Goal: Navigation & Orientation: Find specific page/section

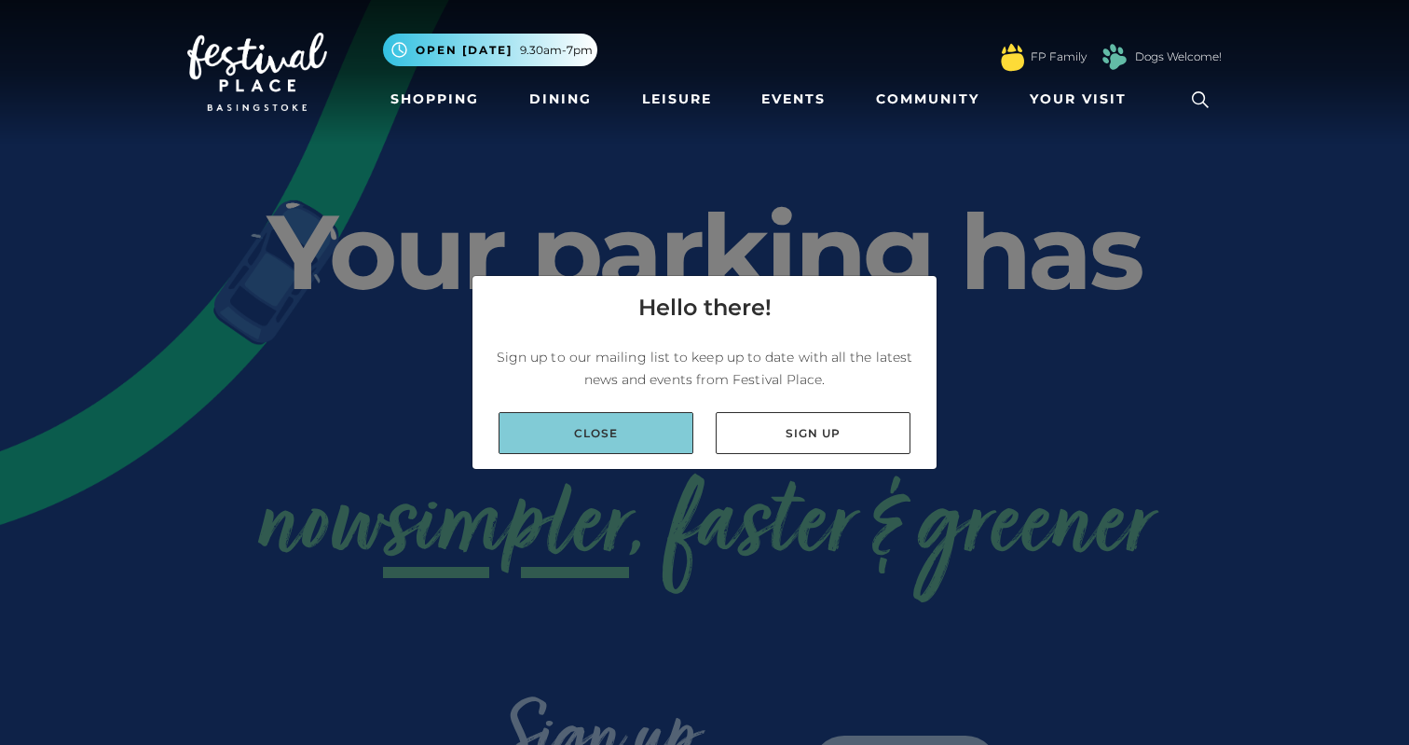
click at [604, 425] on link "Close" at bounding box center [596, 433] width 195 height 42
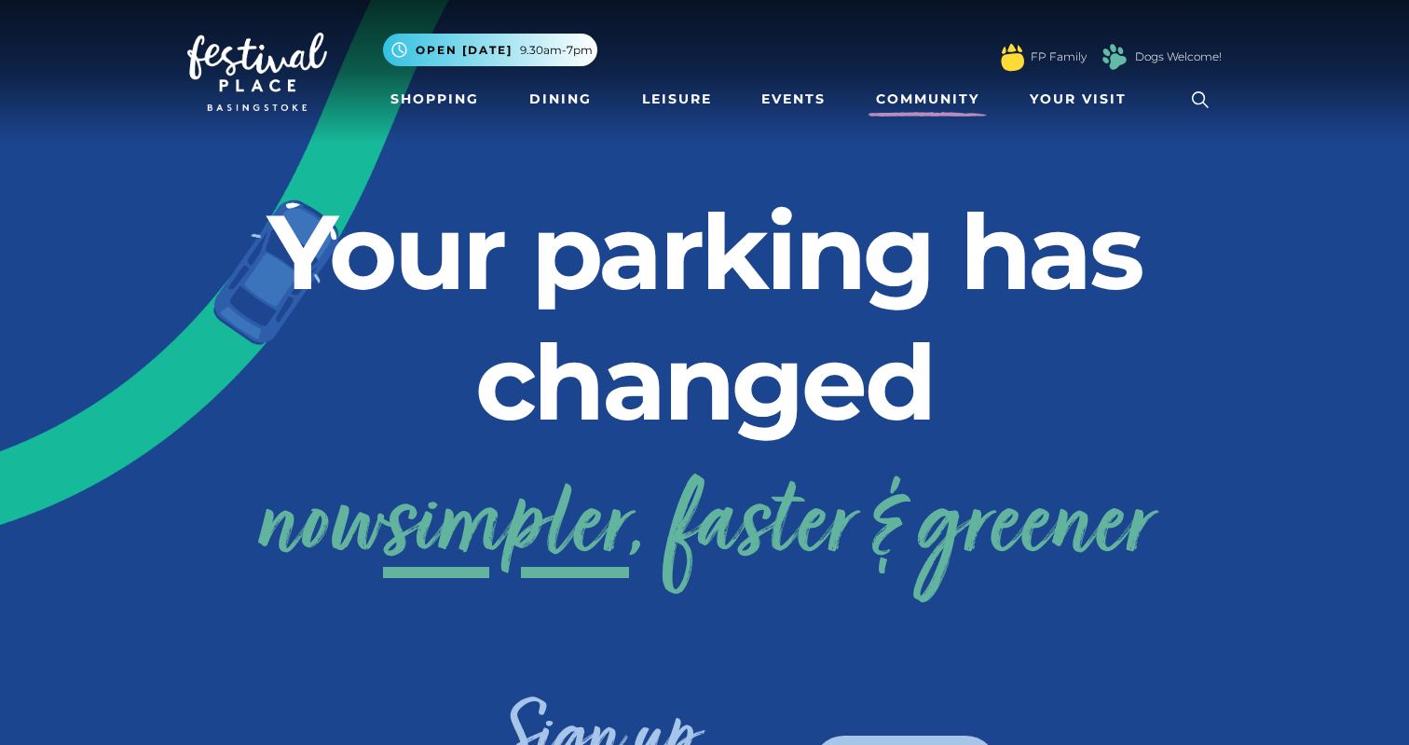
click at [942, 96] on link "Community" at bounding box center [928, 99] width 118 height 34
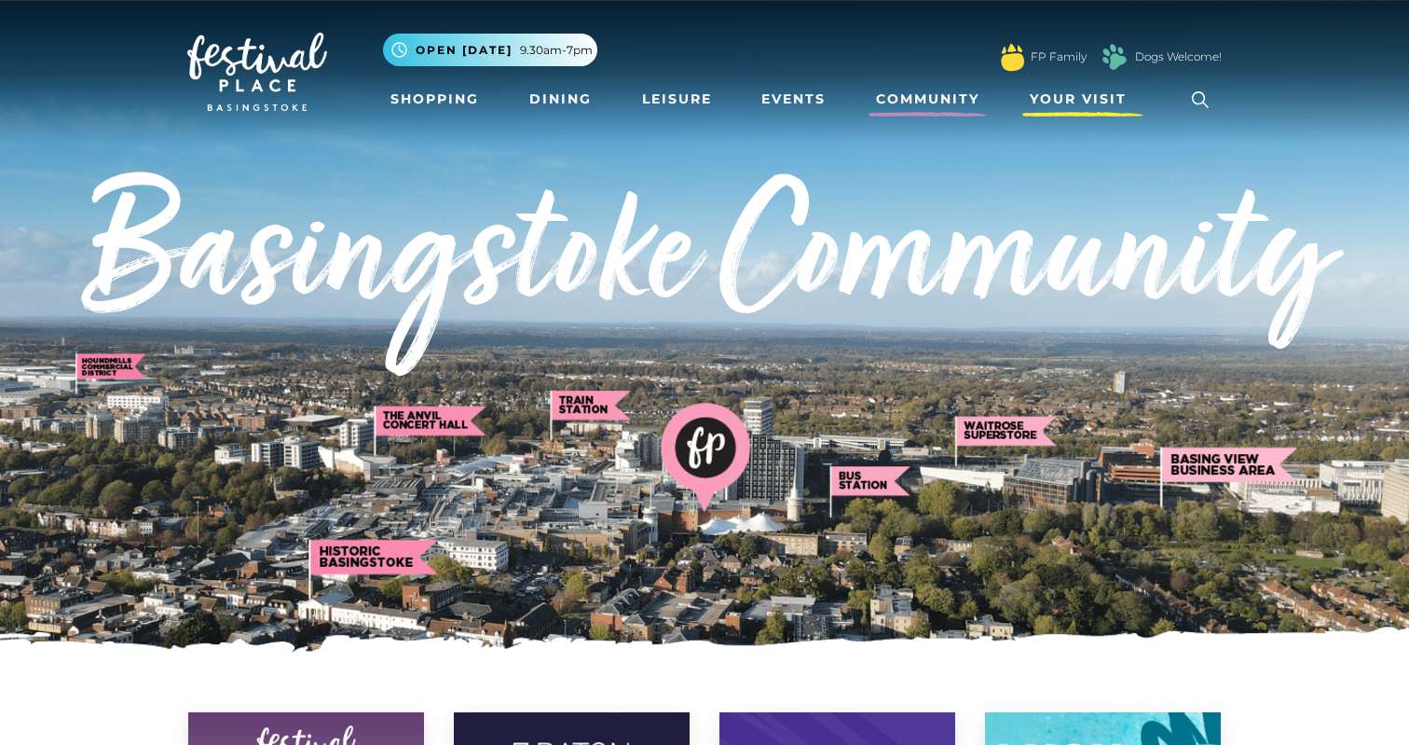
click at [1049, 105] on span "Your Visit" at bounding box center [1078, 99] width 97 height 20
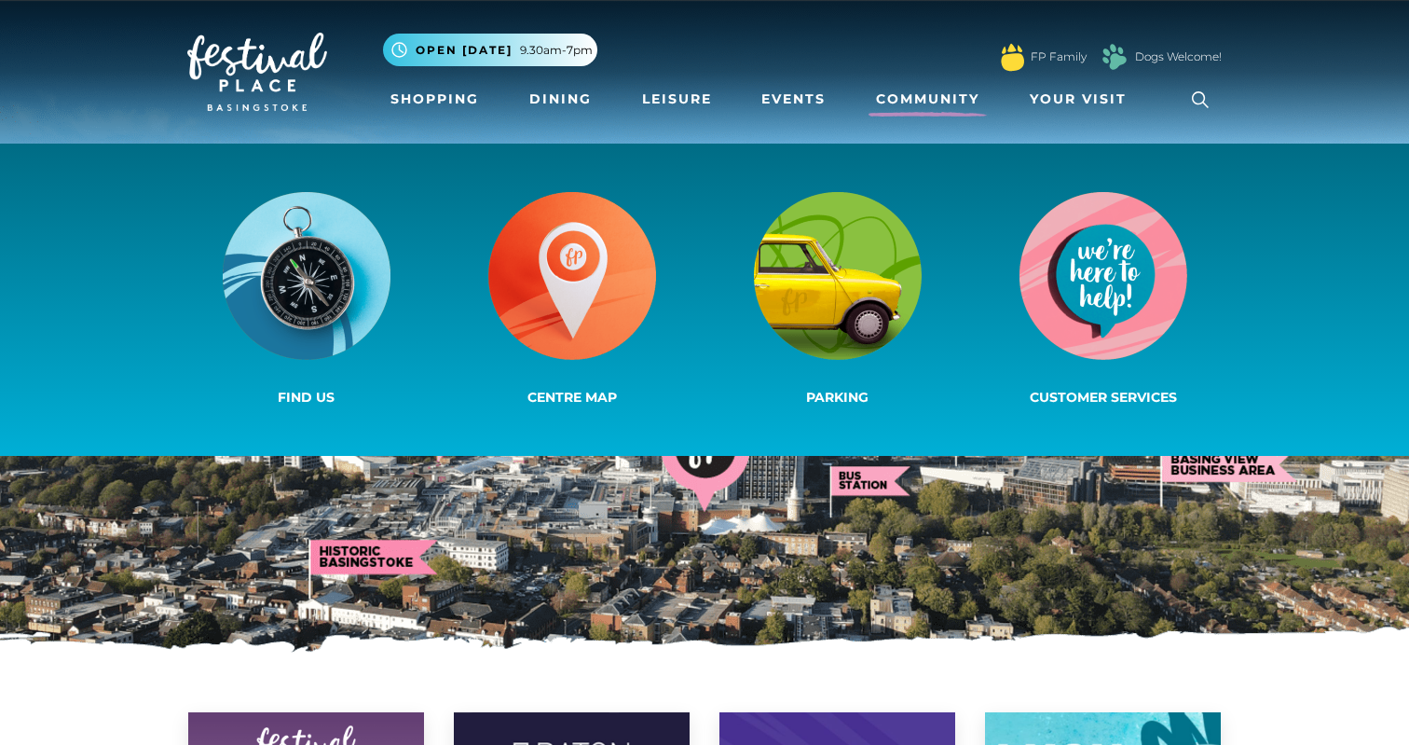
click at [244, 62] on img at bounding box center [257, 72] width 140 height 78
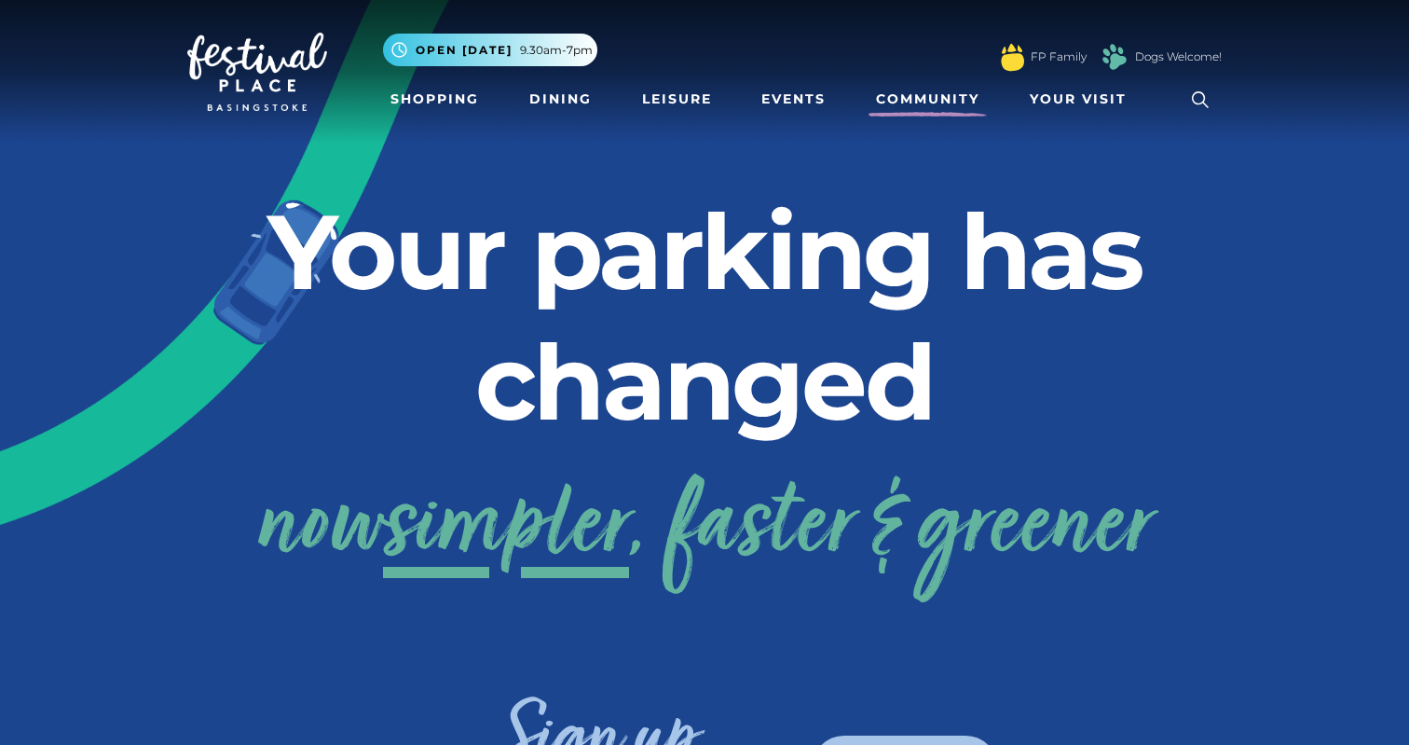
click at [928, 98] on link "Community" at bounding box center [928, 99] width 118 height 34
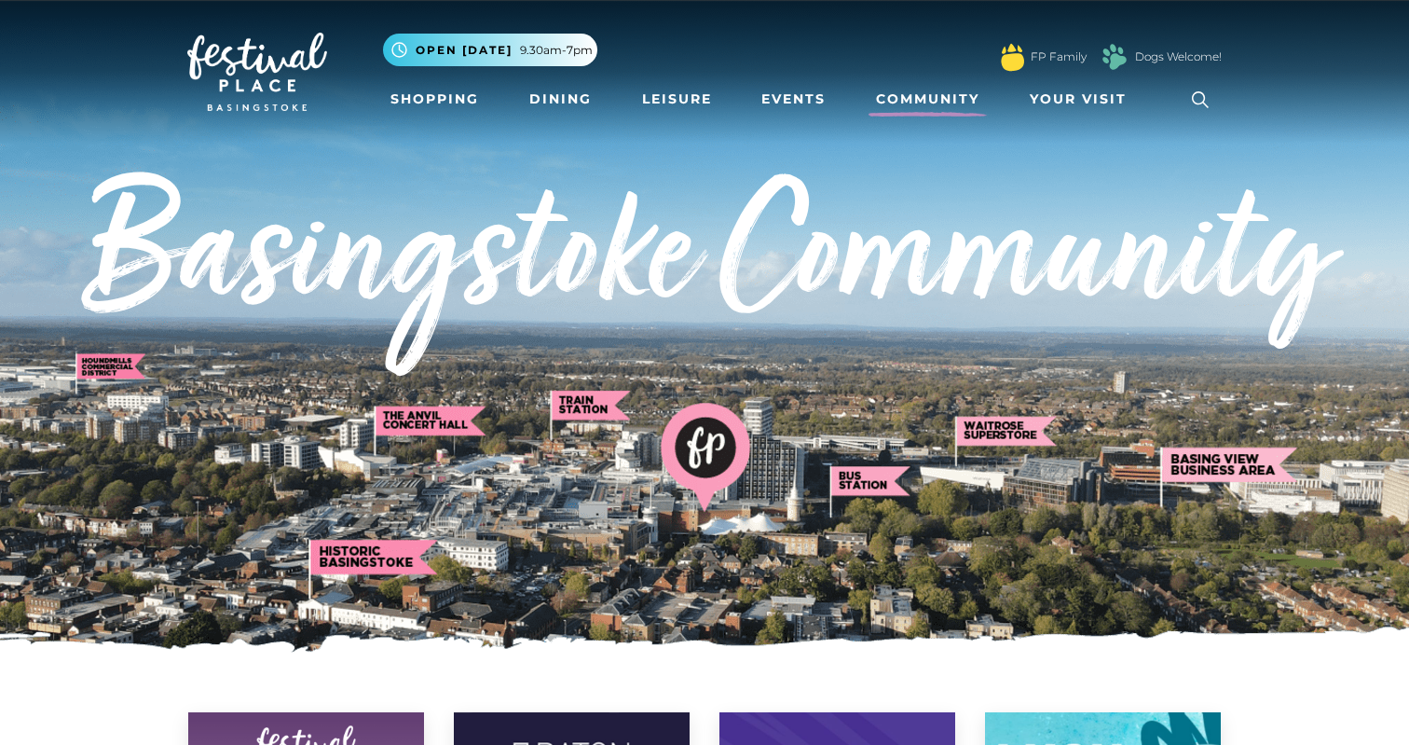
click at [261, 55] on img at bounding box center [257, 72] width 140 height 78
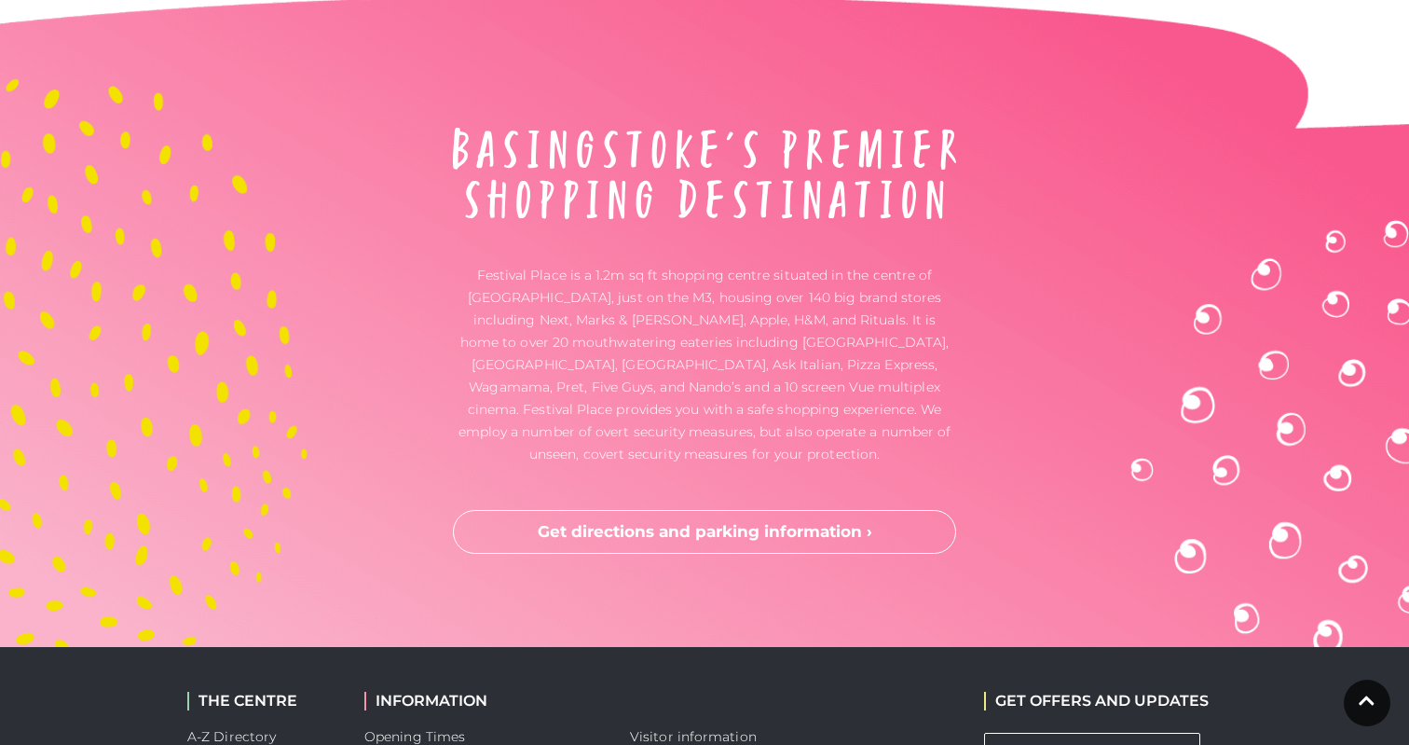
scroll to position [5014, 0]
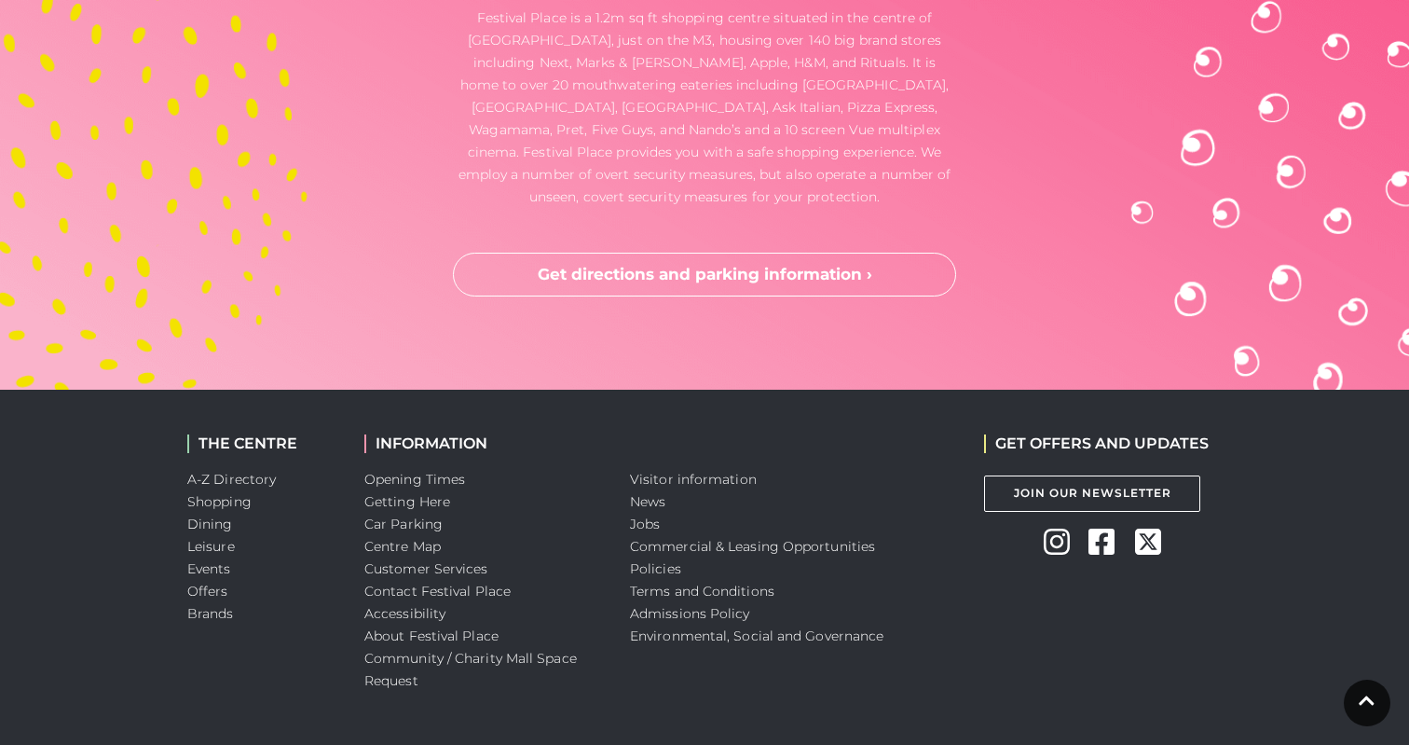
click at [1050, 528] on icon at bounding box center [1056, 541] width 26 height 26
